Goal: Task Accomplishment & Management: Manage account settings

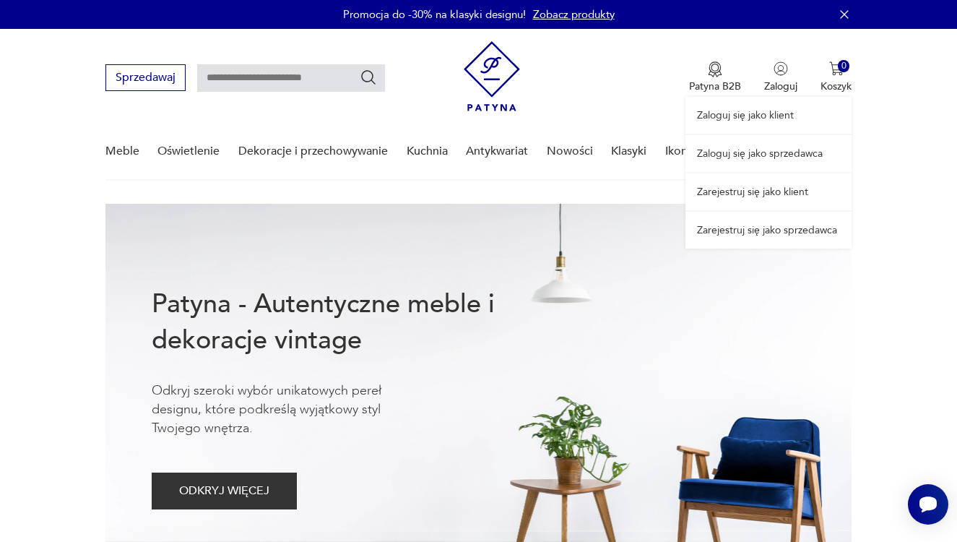
click at [778, 155] on link "Zaloguj się jako sprzedawca" at bounding box center [769, 153] width 166 height 37
click at [762, 153] on link "Zaloguj się jako sprzedawca" at bounding box center [769, 153] width 166 height 37
click at [765, 141] on link "Zaloguj się jako sprzedawca" at bounding box center [769, 153] width 166 height 37
